Goal: Information Seeking & Learning: Learn about a topic

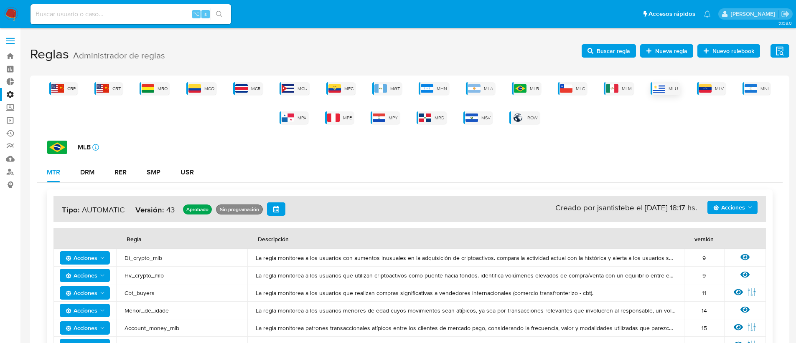
click at [661, 89] on img at bounding box center [659, 88] width 13 height 8
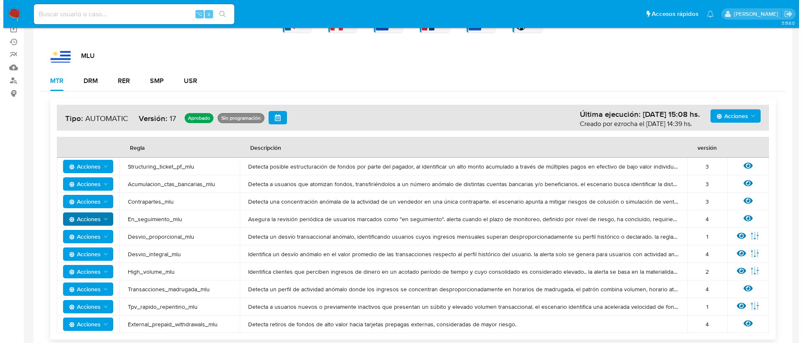
scroll to position [96, 0]
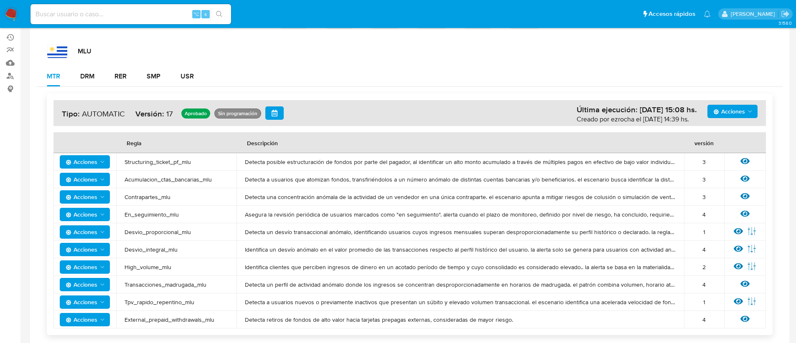
click at [100, 220] on span "Acciones" at bounding box center [86, 215] width 40 height 12
click at [746, 216] on icon at bounding box center [744, 214] width 9 height 6
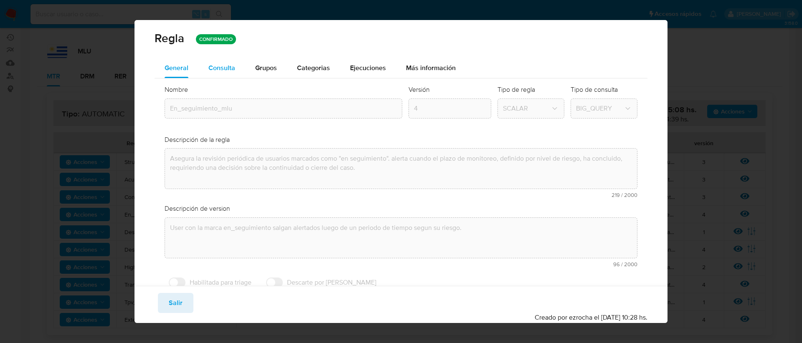
click at [228, 69] on span "Consulta" at bounding box center [221, 68] width 27 height 10
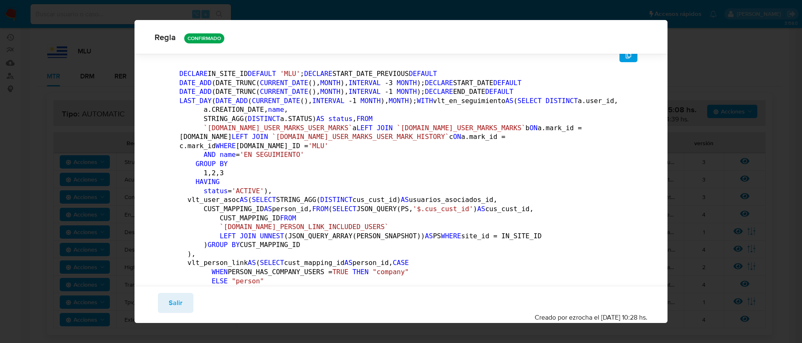
scroll to position [216, 0]
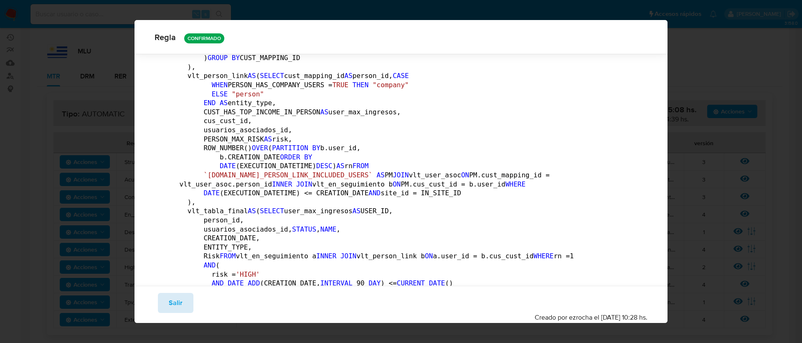
click at [181, 305] on span "Salir" at bounding box center [176, 303] width 14 height 18
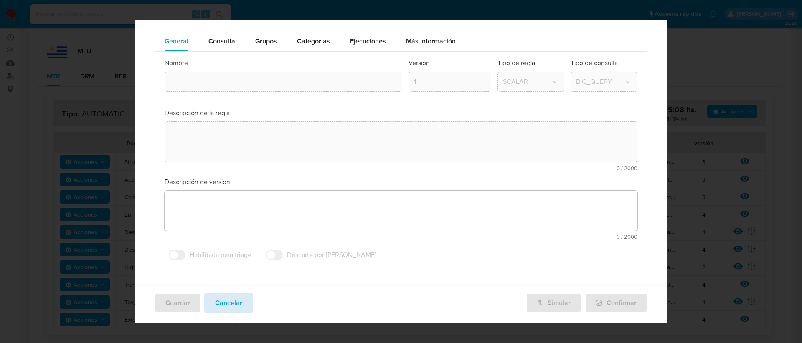
type textarea "Asegura la revisión periódica de usuarios marcados como "en seguimiento". alert…"
type textarea "User con la marca en_seguimiento salgan alertados luego de un periodo de tiempo…"
type input "En_seguimiento_mlu"
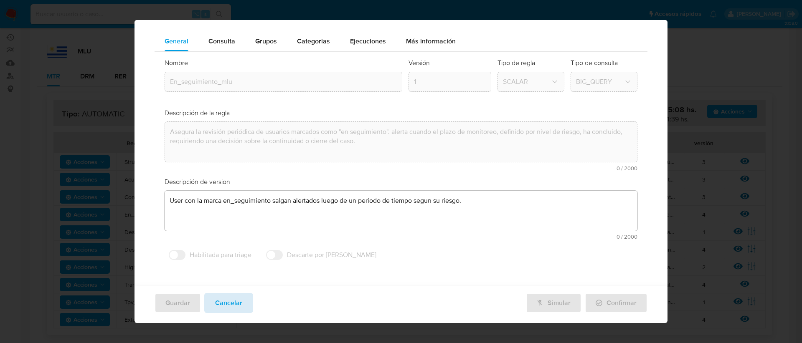
scroll to position [14, 0]
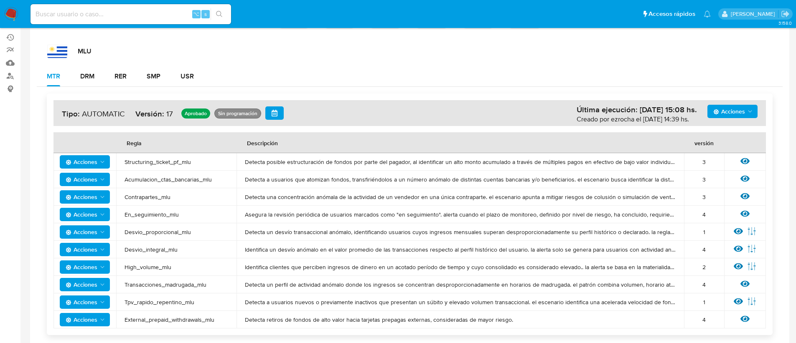
click at [82, 217] on span "Acciones" at bounding box center [82, 214] width 32 height 13
click at [89, 259] on button "Ver historico" at bounding box center [84, 256] width 75 height 20
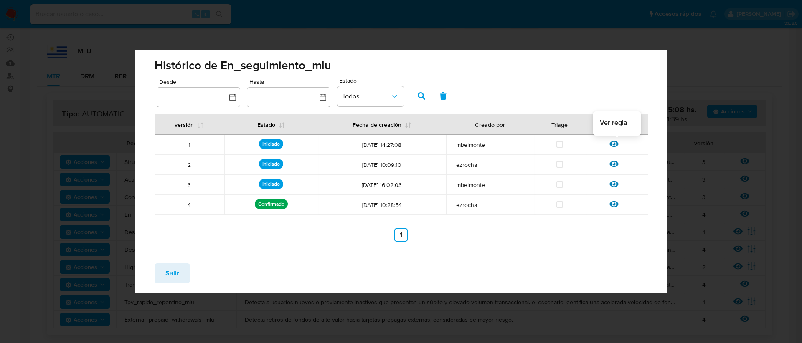
click at [615, 148] on icon at bounding box center [614, 144] width 9 height 9
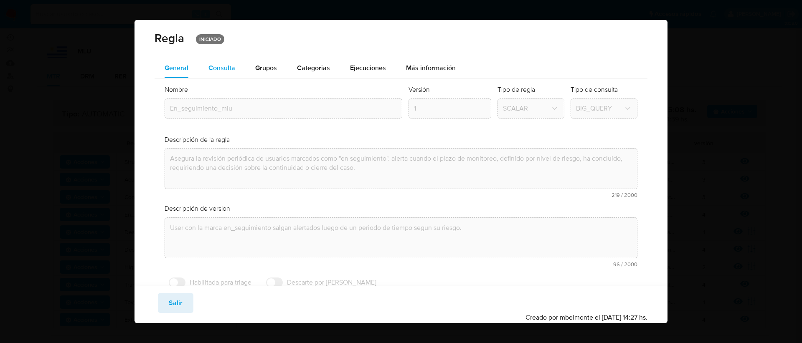
click at [212, 75] on div "Consulta" at bounding box center [221, 68] width 27 height 20
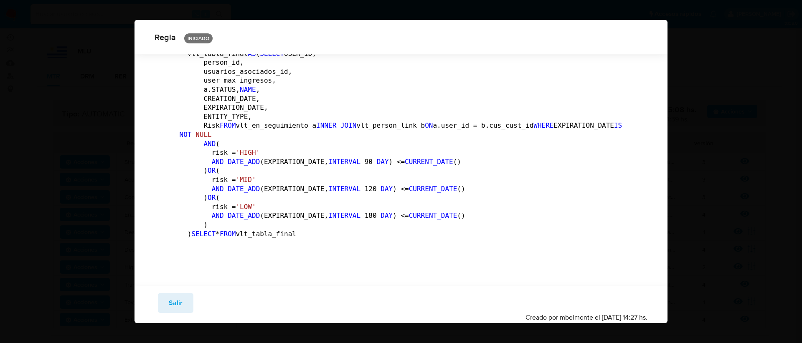
scroll to position [268, 0]
click at [169, 301] on span "Salir" at bounding box center [176, 303] width 14 height 18
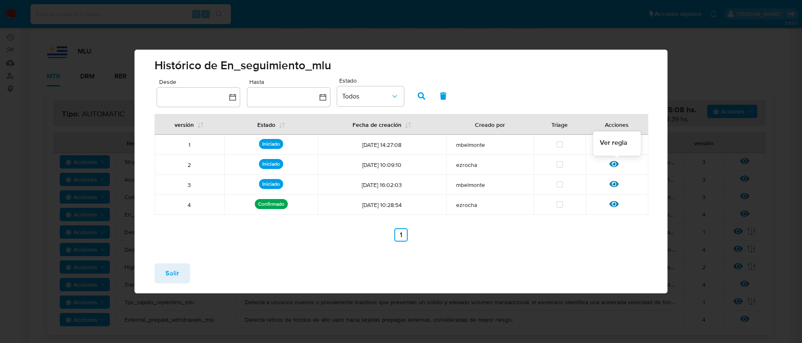
click at [614, 161] on icon at bounding box center [614, 164] width 9 height 6
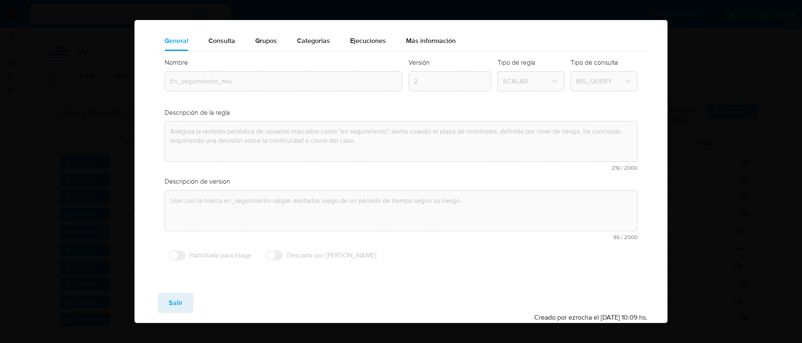
click at [221, 47] on div "Consulta" at bounding box center [221, 41] width 27 height 20
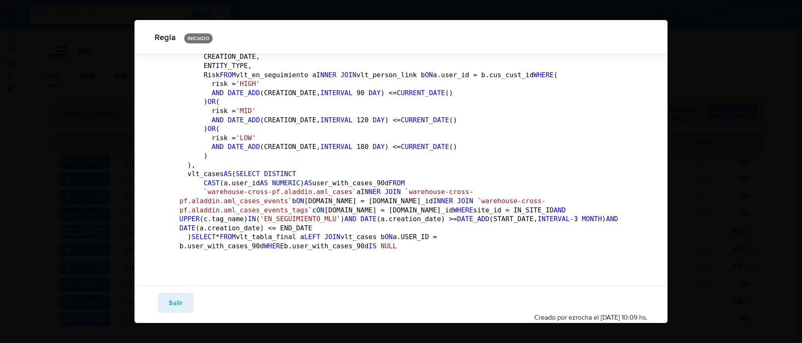
scroll to position [293, 0]
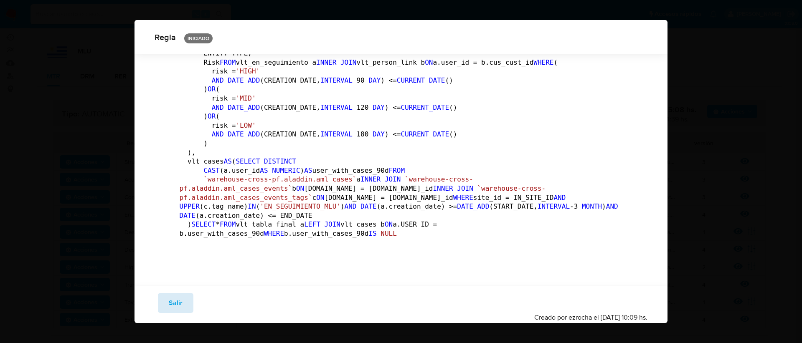
click at [162, 304] on button "Salir" at bounding box center [176, 303] width 36 height 20
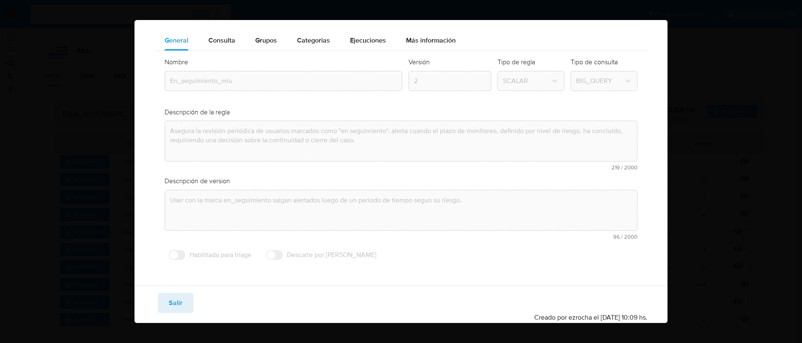
scroll to position [27, 0]
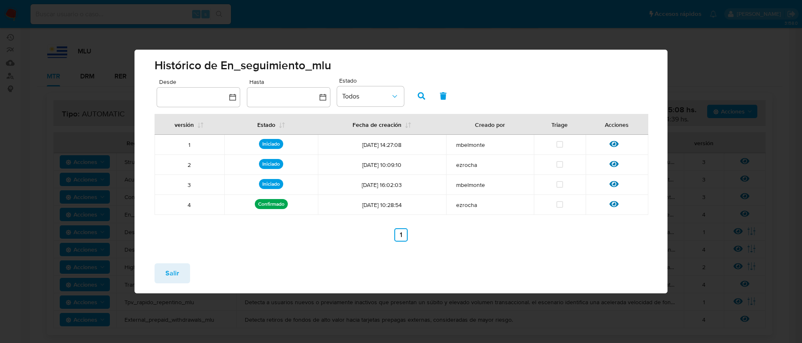
click at [615, 184] on icon at bounding box center [614, 184] width 9 height 6
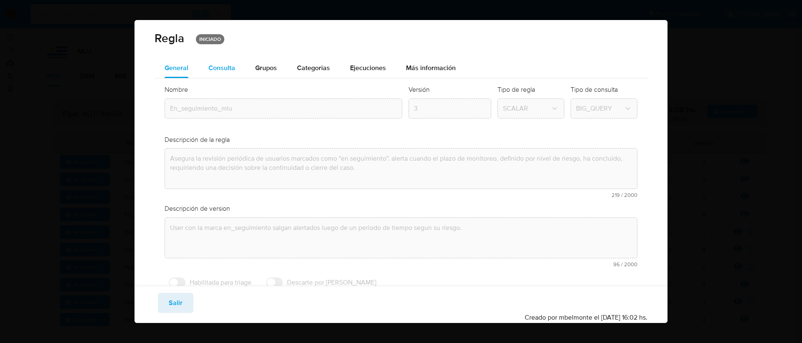
click at [221, 69] on span "Consulta" at bounding box center [221, 68] width 27 height 10
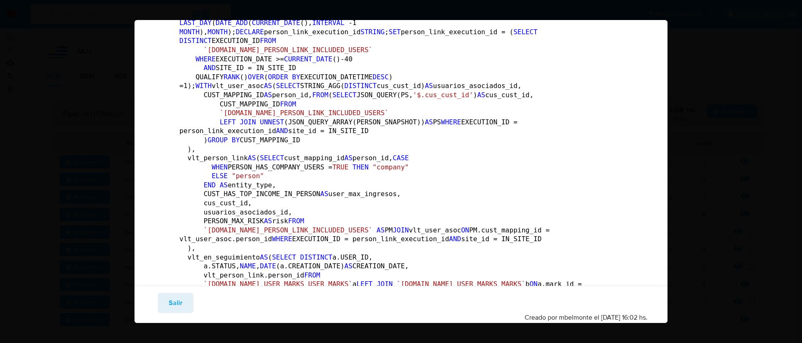
scroll to position [209, 0]
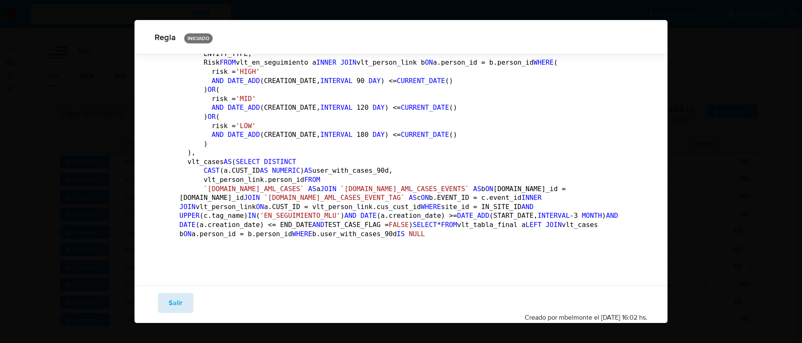
click at [183, 303] on button "Salir" at bounding box center [176, 303] width 36 height 20
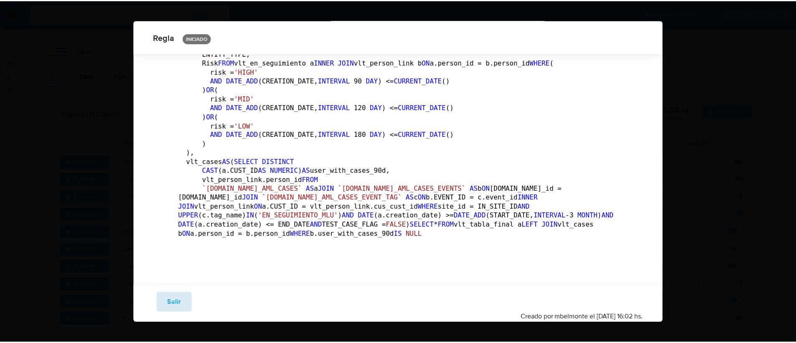
scroll to position [27, 0]
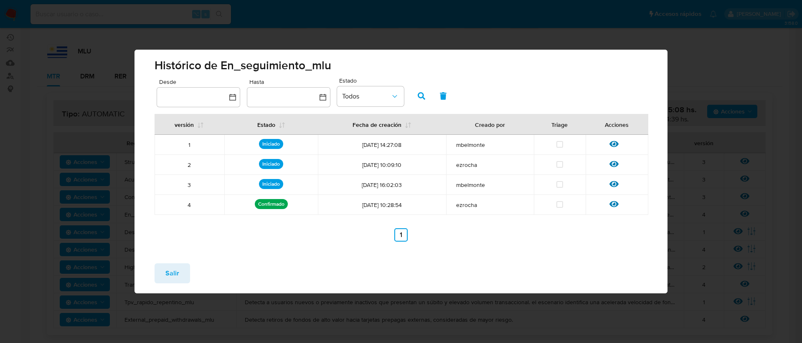
click at [174, 268] on span "Salir" at bounding box center [172, 273] width 14 height 18
